Goal: Task Accomplishment & Management: Use online tool/utility

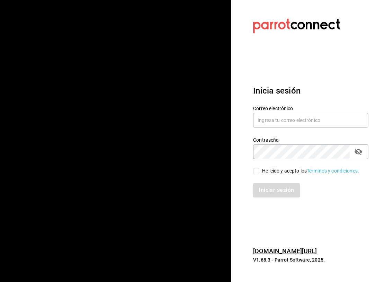
click at [299, 123] on input "text" at bounding box center [310, 120] width 115 height 15
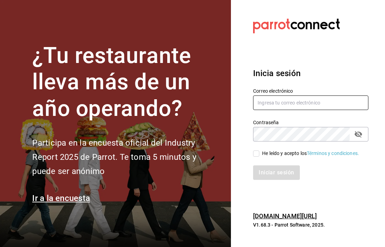
type input "[EMAIL_ADDRESS][DOMAIN_NAME]"
click at [356, 138] on icon "passwordField" at bounding box center [359, 134] width 8 height 7
click at [258, 157] on input "He leído y acepto los Términos y condiciones." at bounding box center [256, 154] width 6 height 6
checkbox input "true"
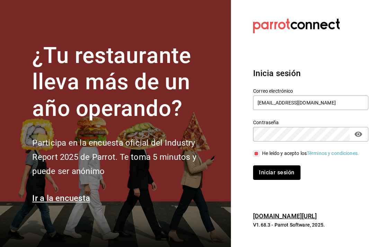
click at [282, 180] on button "Iniciar sesión" at bounding box center [276, 173] width 47 height 15
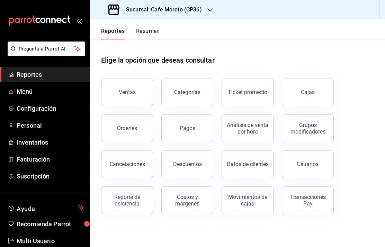
click at [21, 92] on span "Menú" at bounding box center [51, 91] width 68 height 9
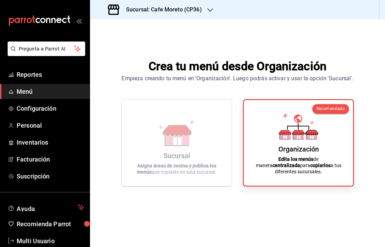
click at [304, 156] on div "Organización Edita los menús de manera centralizada para copiarlos a tus difere…" at bounding box center [298, 143] width 93 height 75
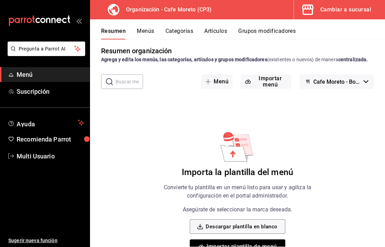
scroll to position [4, 0]
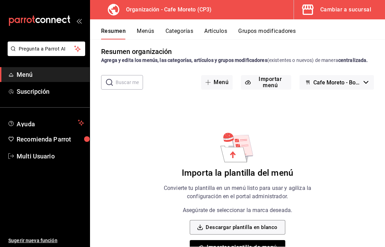
click at [238, 235] on button "Descargar plantilla en blanco" at bounding box center [237, 227] width 95 height 15
